Goal: Information Seeking & Learning: Learn about a topic

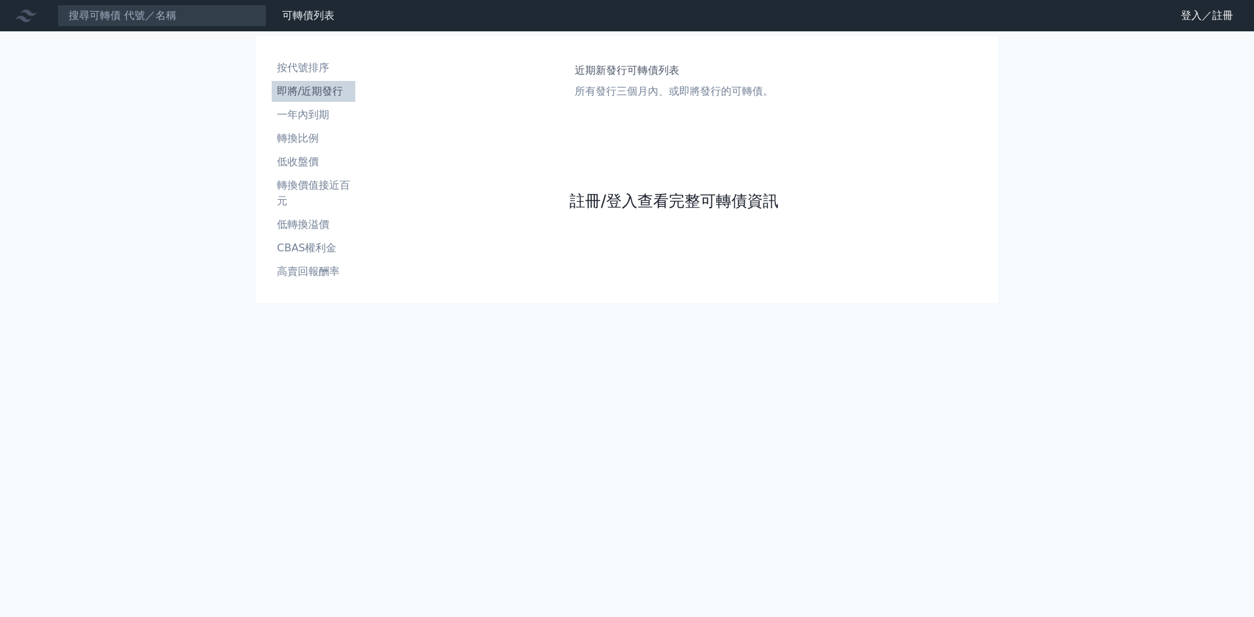
click at [636, 202] on link "註冊/登入查看完整可轉債資訊" at bounding box center [674, 201] width 209 height 21
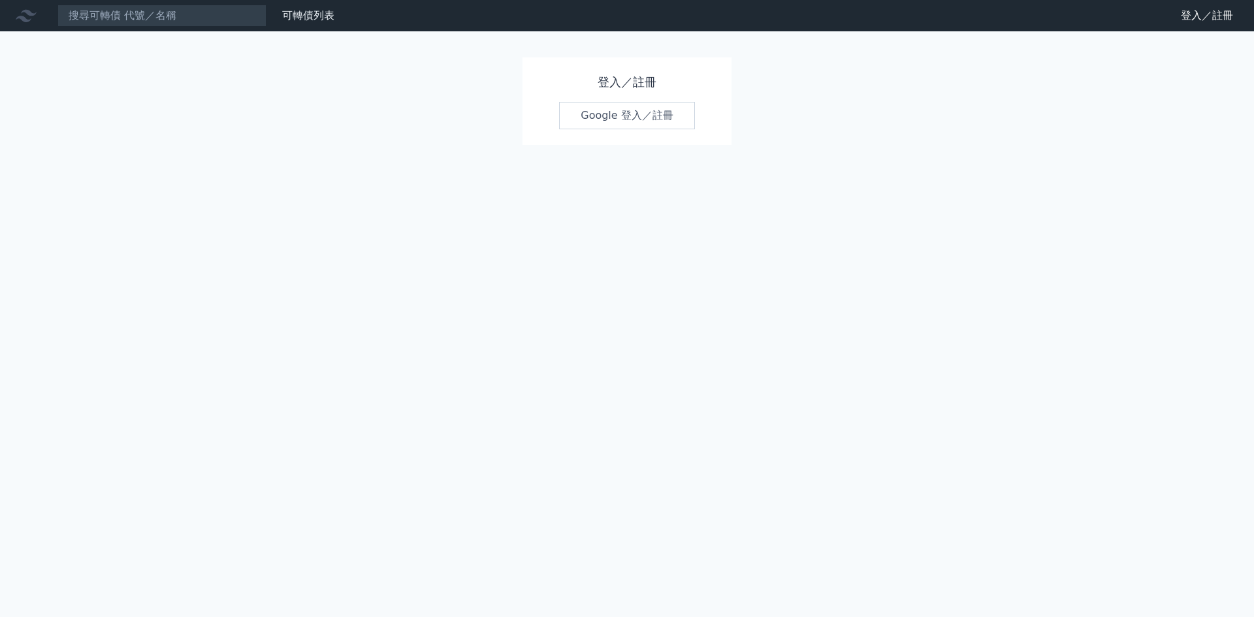
click at [641, 118] on link "Google 登入／註冊" at bounding box center [627, 115] width 136 height 27
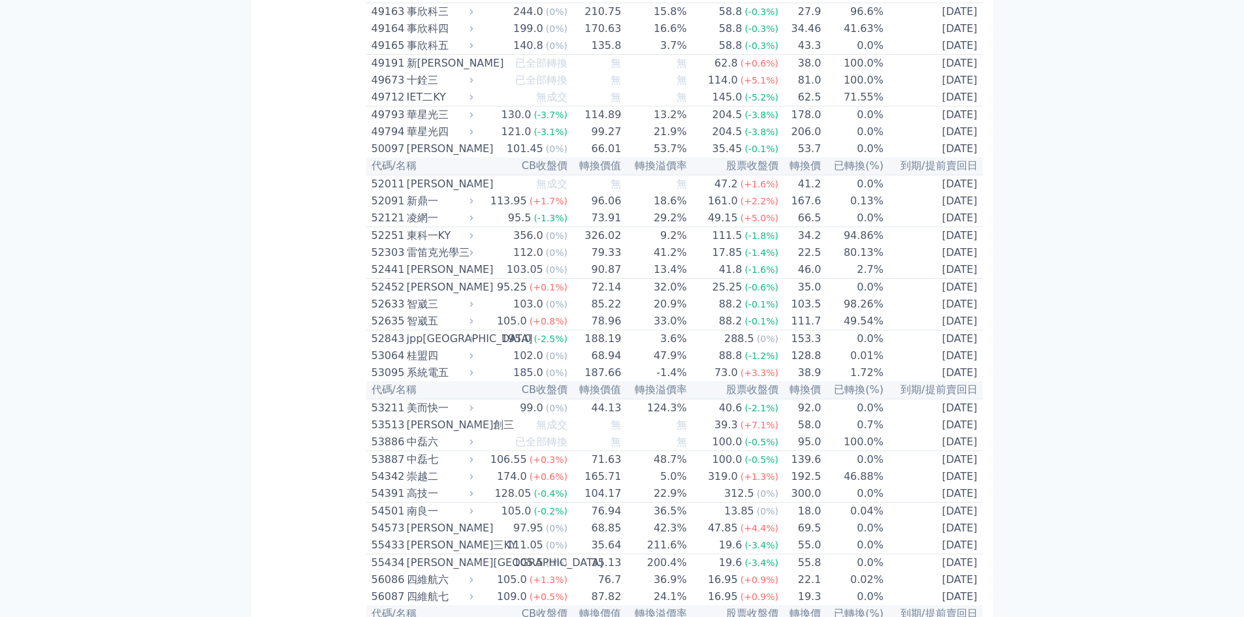
scroll to position [4006, 0]
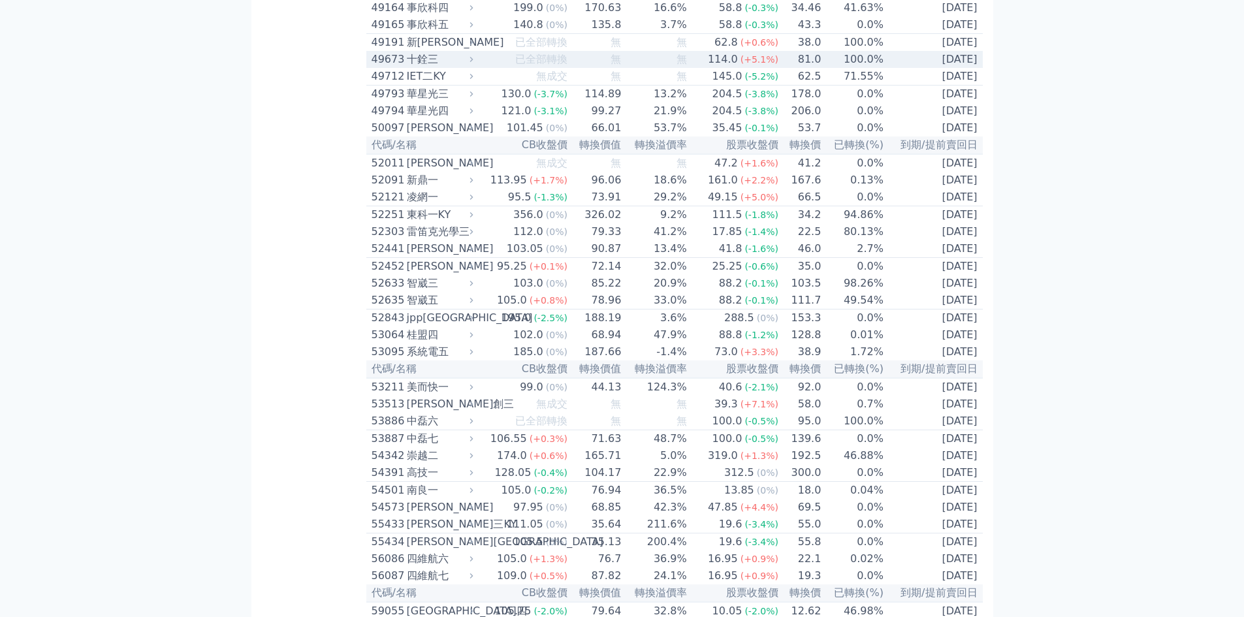
click at [393, 67] on div "49673" at bounding box center [388, 60] width 32 height 16
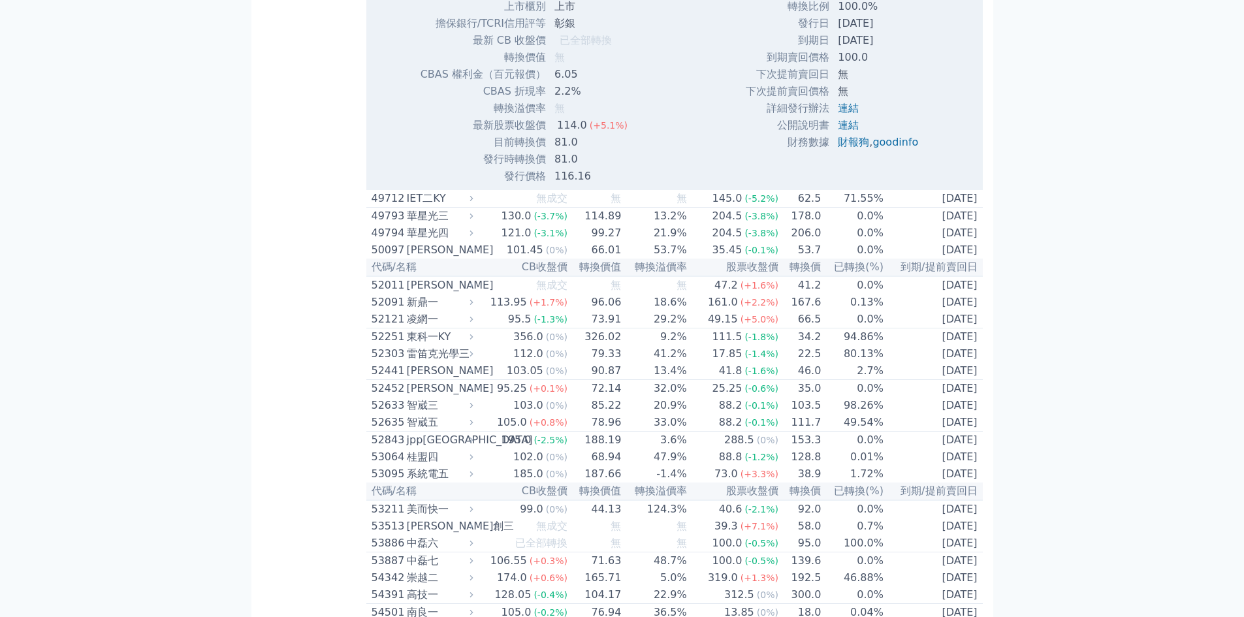
scroll to position [4355, 0]
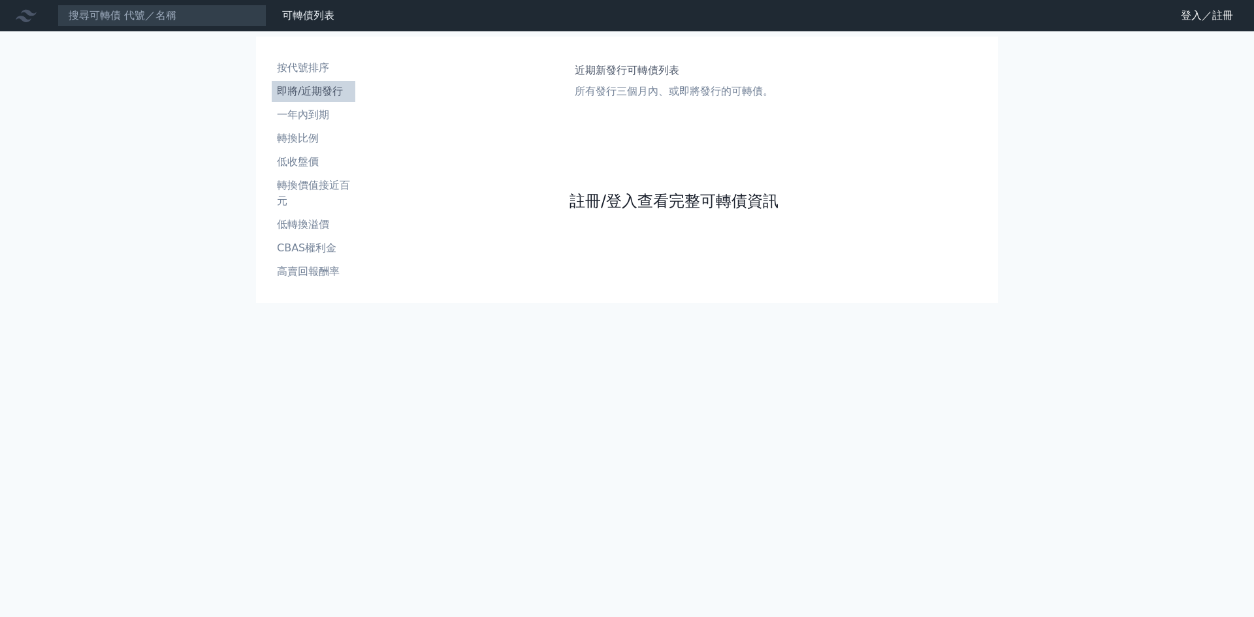
click at [628, 201] on link "註冊/登入查看完整可轉債資訊" at bounding box center [674, 201] width 209 height 21
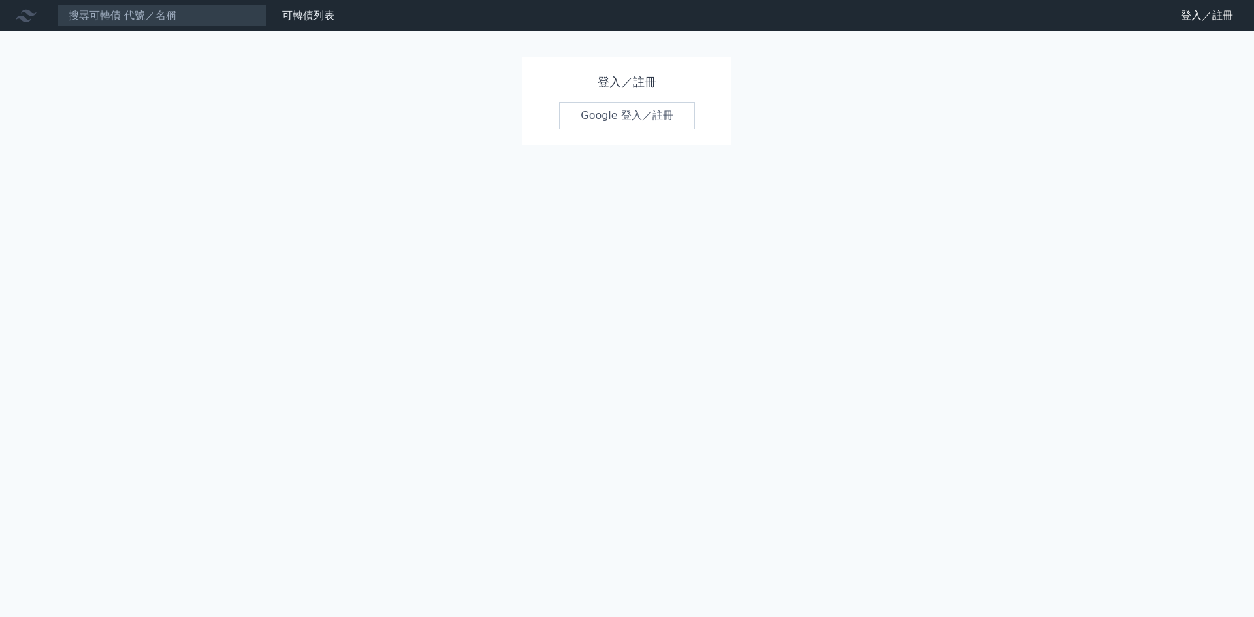
click at [628, 115] on link "Google 登入／註冊" at bounding box center [627, 115] width 136 height 27
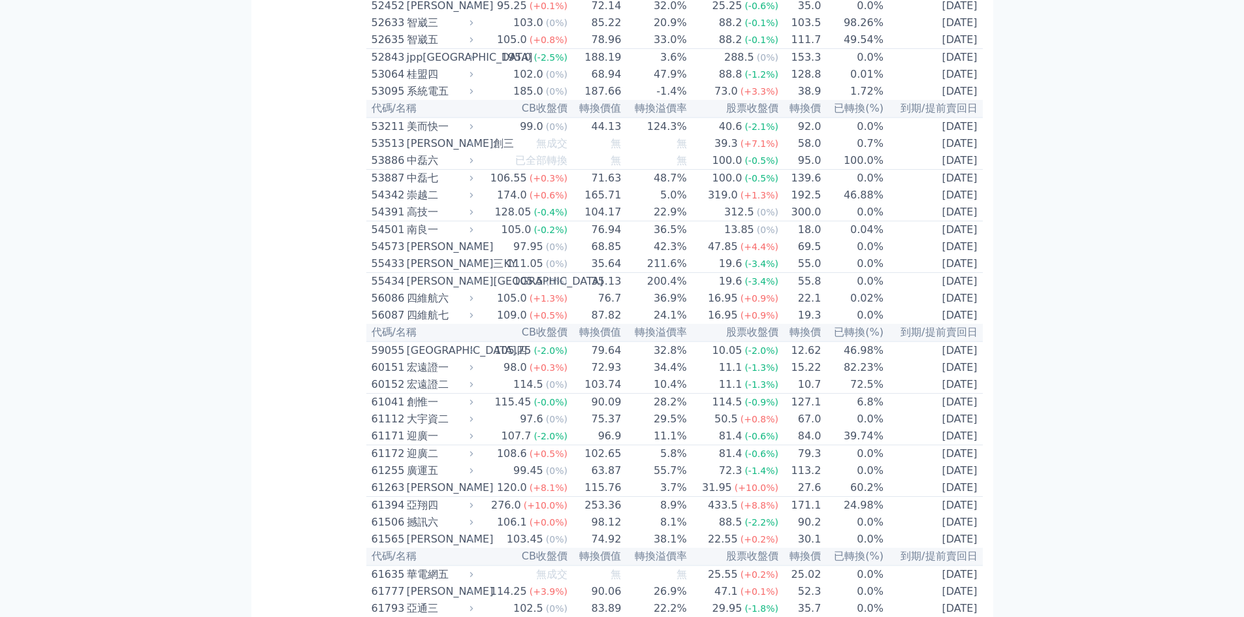
scroll to position [4703, 0]
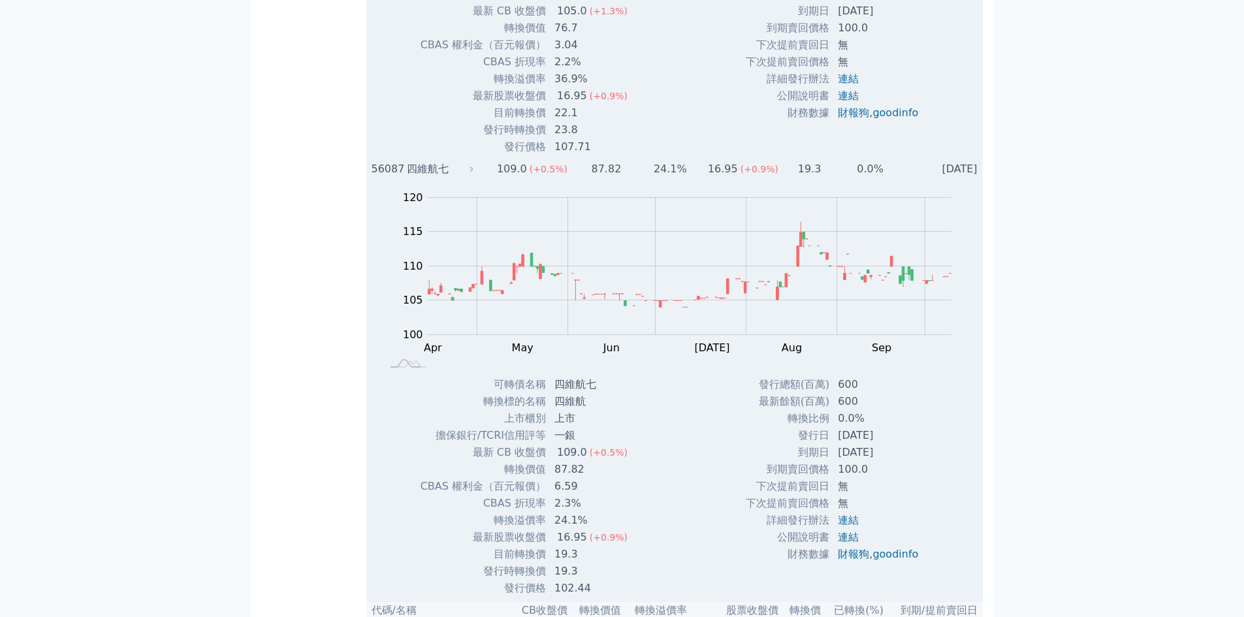
scroll to position [4878, 0]
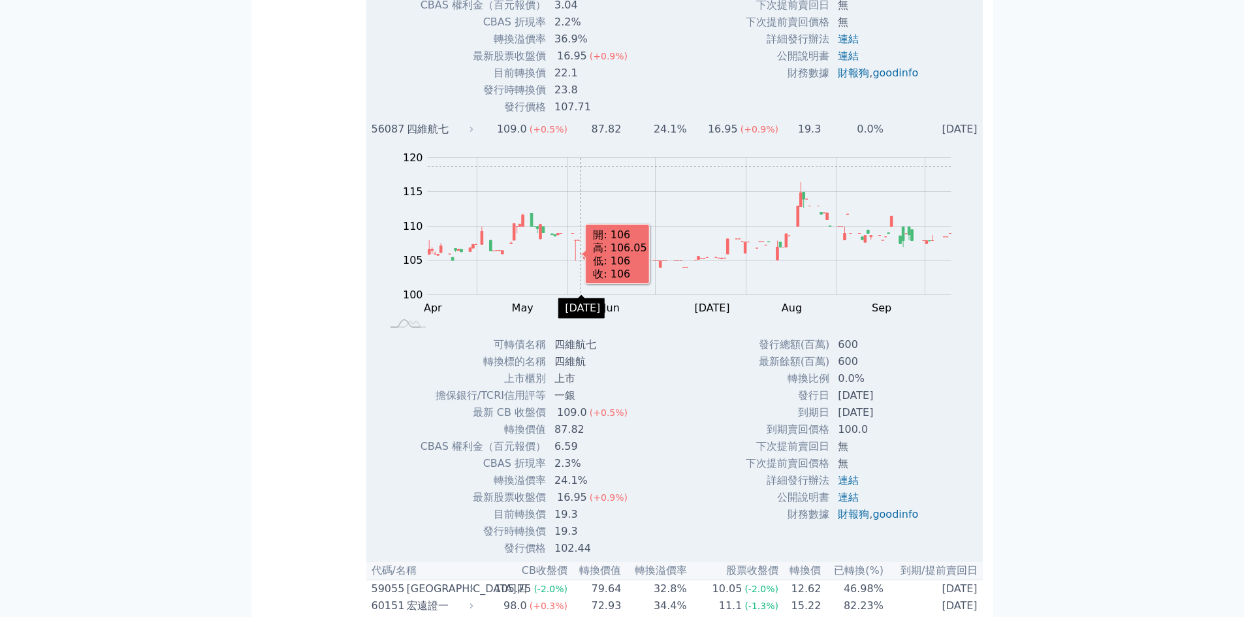
click at [581, 295] on rect "Chart" at bounding box center [690, 226] width 524 height 137
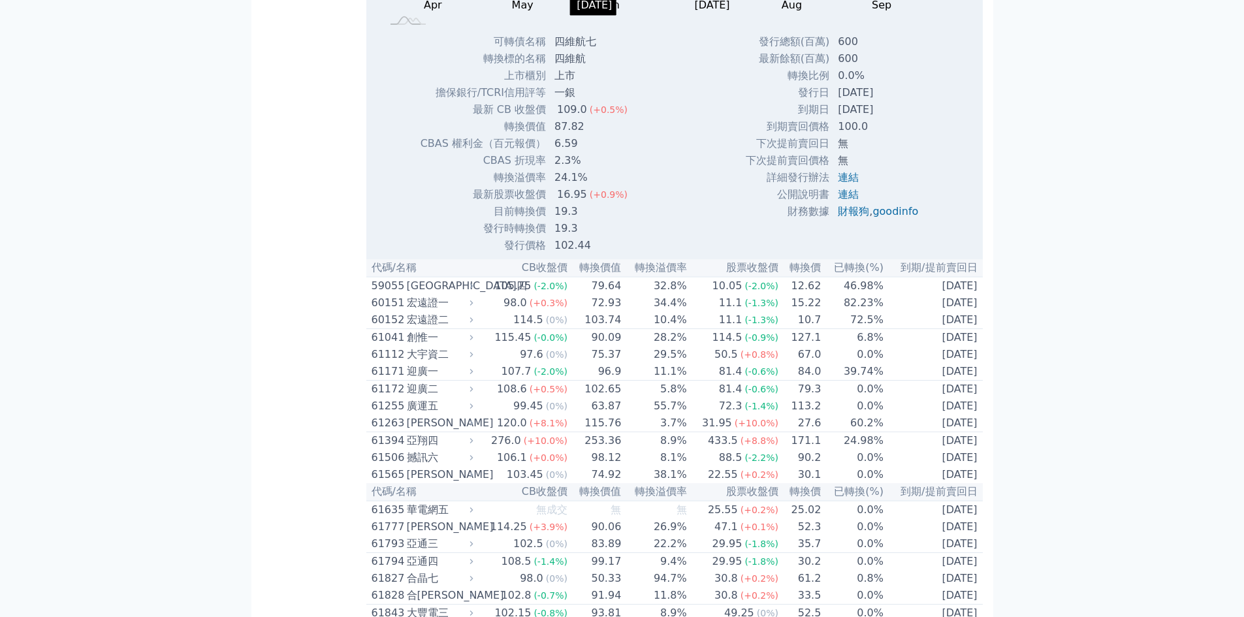
scroll to position [5226, 0]
